Goal: Information Seeking & Learning: Learn about a topic

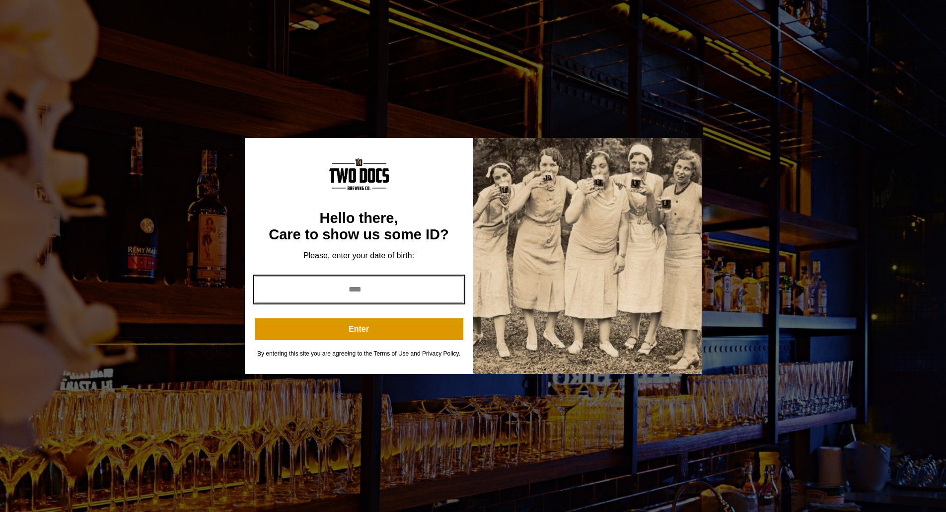
click at [399, 294] on input "year" at bounding box center [359, 289] width 208 height 26
type input "****"
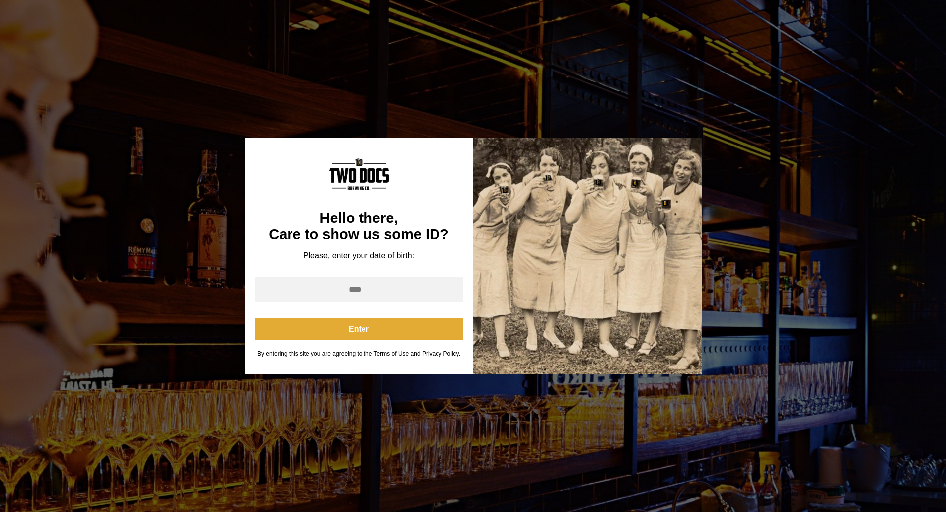
click at [391, 331] on button "Enter" at bounding box center [359, 329] width 208 height 22
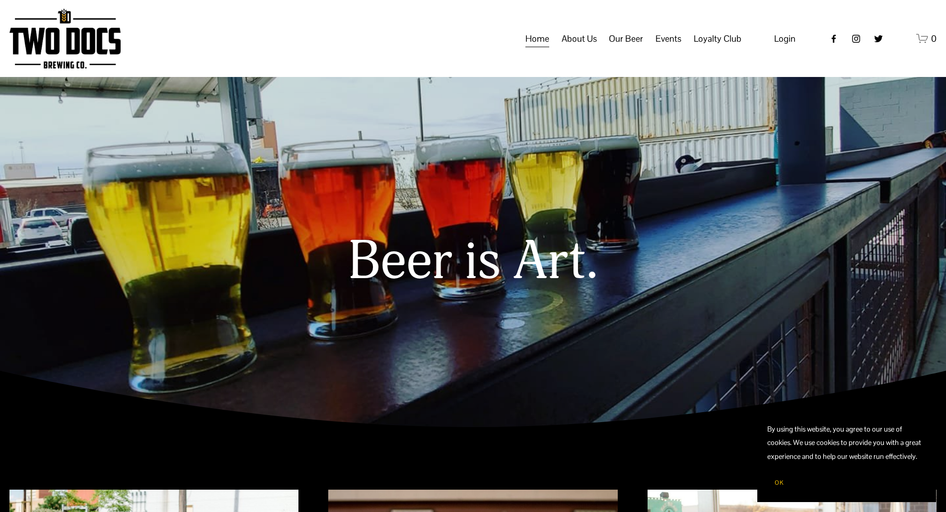
click at [0, 0] on span "Taproom Menu" at bounding box center [0, 0] width 0 height 0
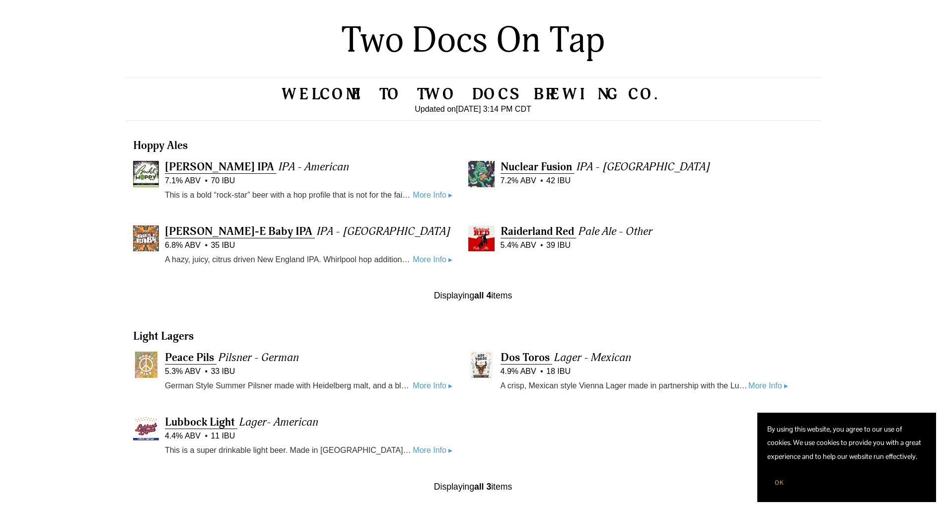
scroll to position [347, 0]
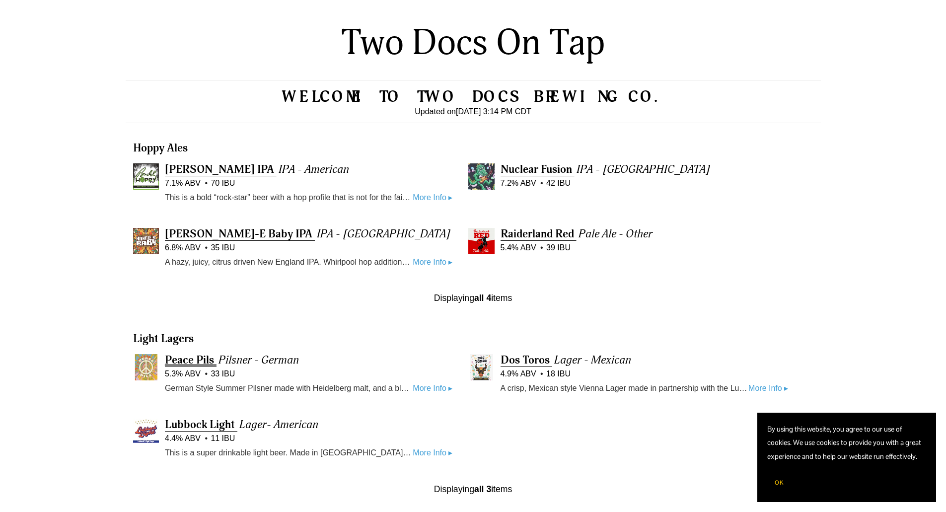
click at [202, 357] on span "Peace Pils" at bounding box center [189, 360] width 49 height 14
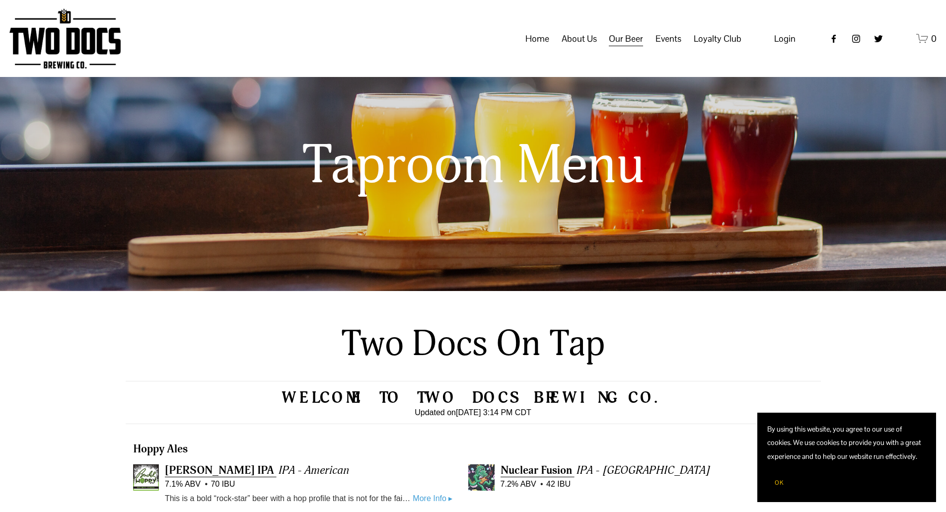
scroll to position [0, 0]
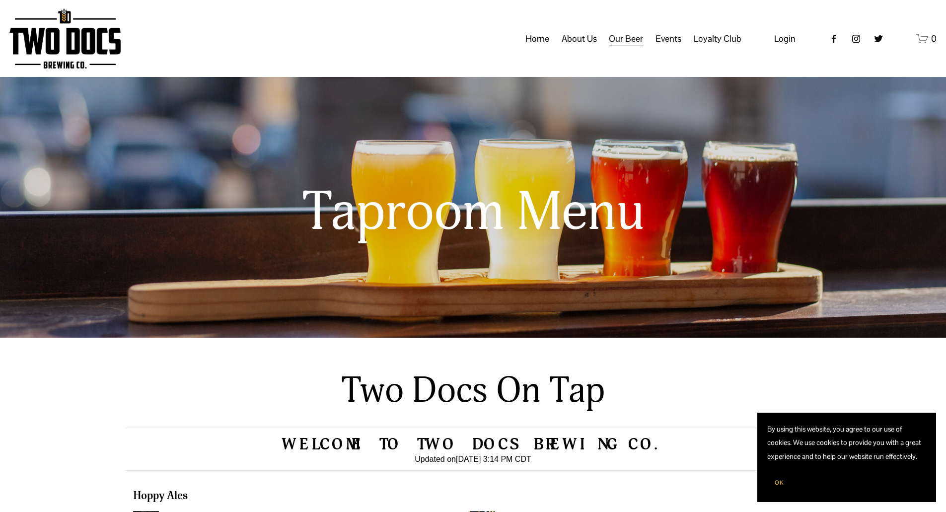
click at [537, 48] on link "Home" at bounding box center [537, 38] width 24 height 19
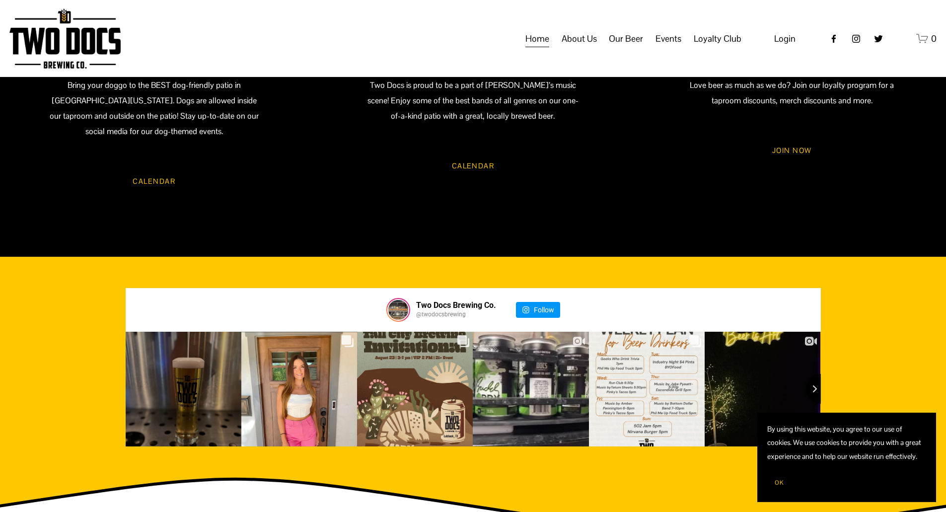
scroll to position [943, 0]
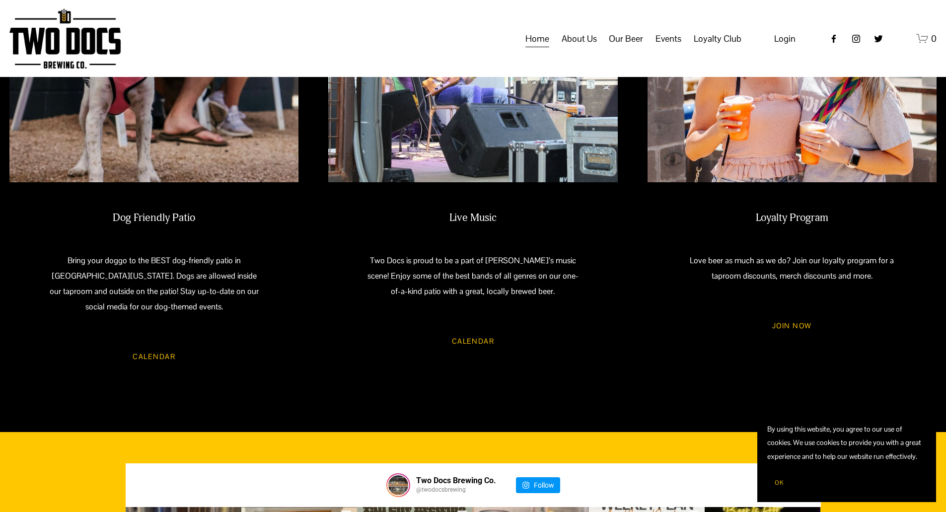
click at [83, 60] on img at bounding box center [64, 38] width 111 height 60
